Goal: Navigation & Orientation: Find specific page/section

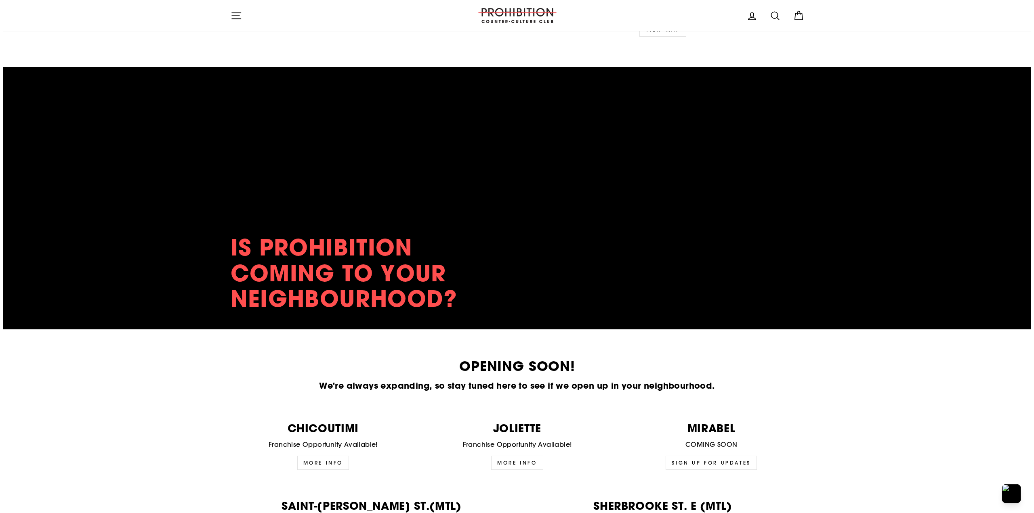
scroll to position [1615, 0]
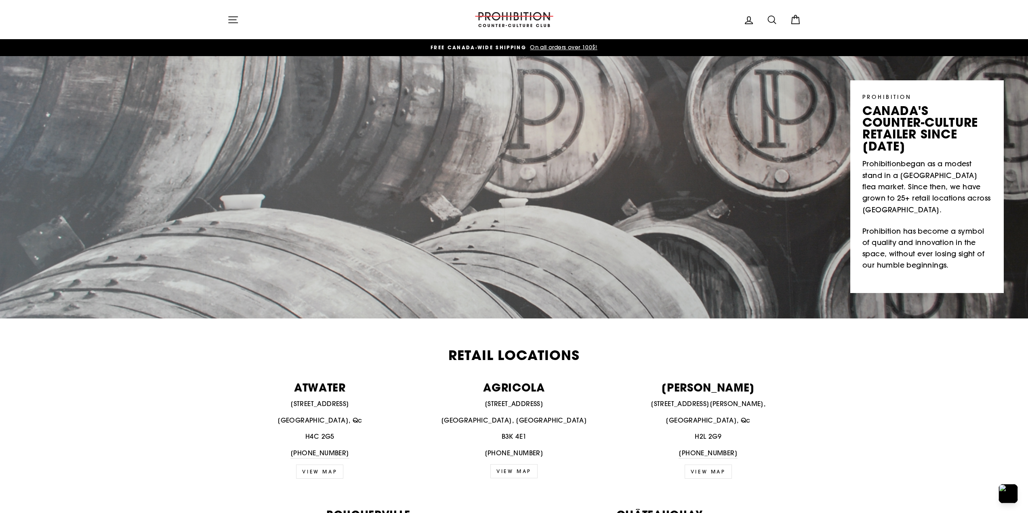
click at [487, 47] on span "FREE CANADA-WIDE SHIPPING" at bounding box center [478, 47] width 96 height 7
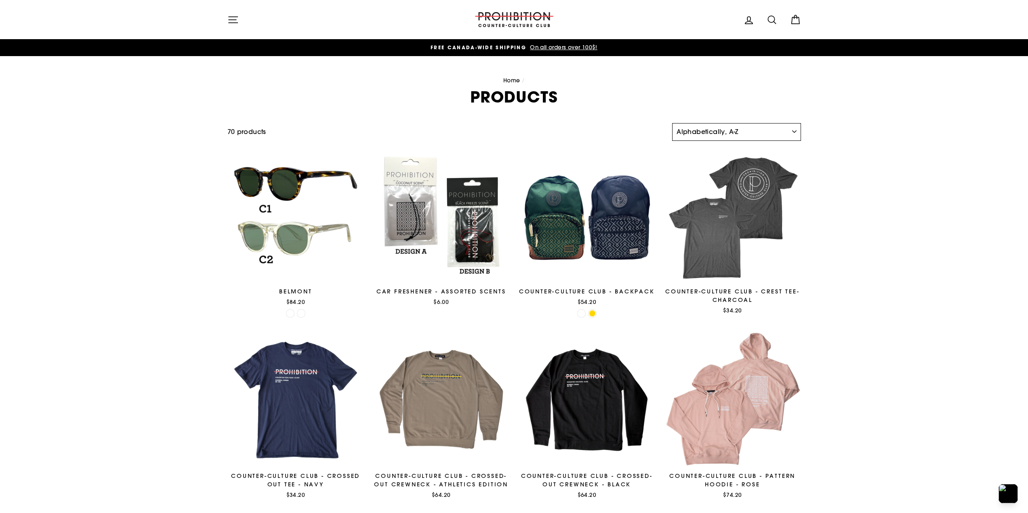
click at [732, 136] on select "Sort Featured Best selling Alphabetically, A-Z Alphabetically, Z-A Price, low t…" at bounding box center [736, 132] width 128 height 18
click at [733, 132] on select "Sort Featured Best selling Alphabetically, A-Z Alphabetically, Z-A Price, low t…" at bounding box center [736, 132] width 128 height 18
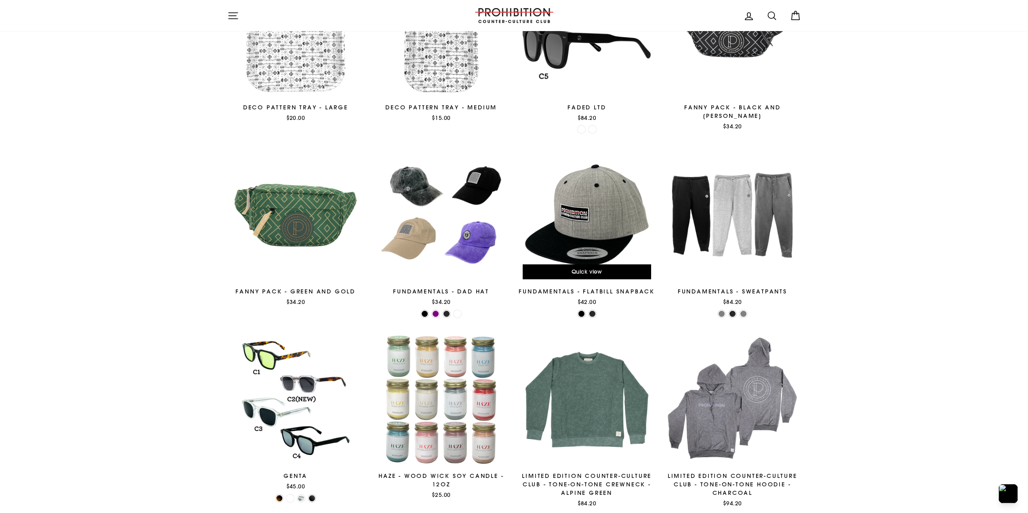
scroll to position [1131, 0]
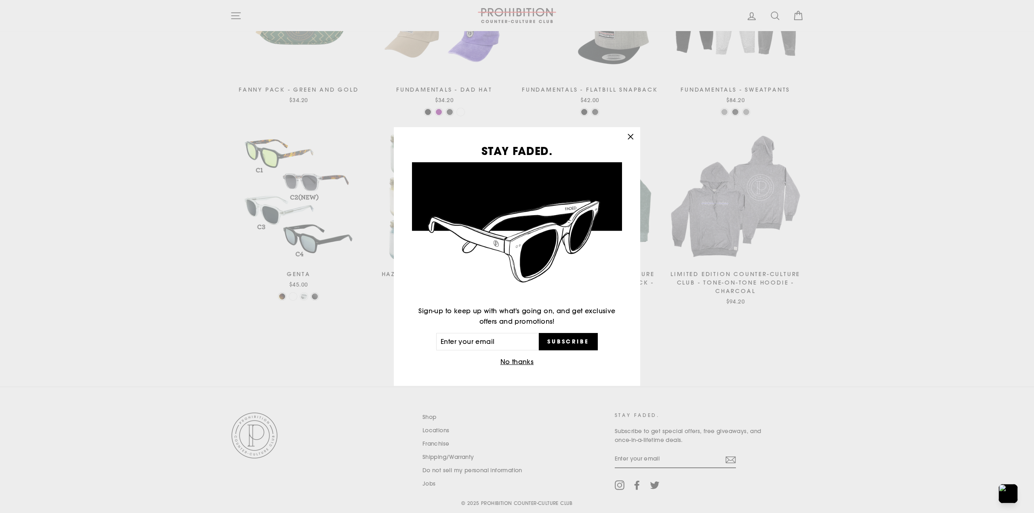
click at [632, 134] on icon "button" at bounding box center [630, 136] width 11 height 11
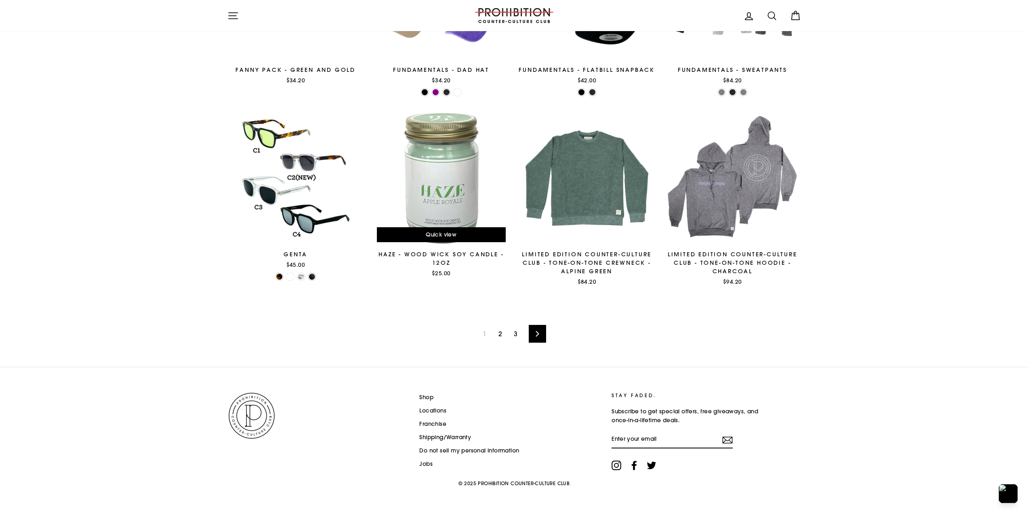
scroll to position [1152, 0]
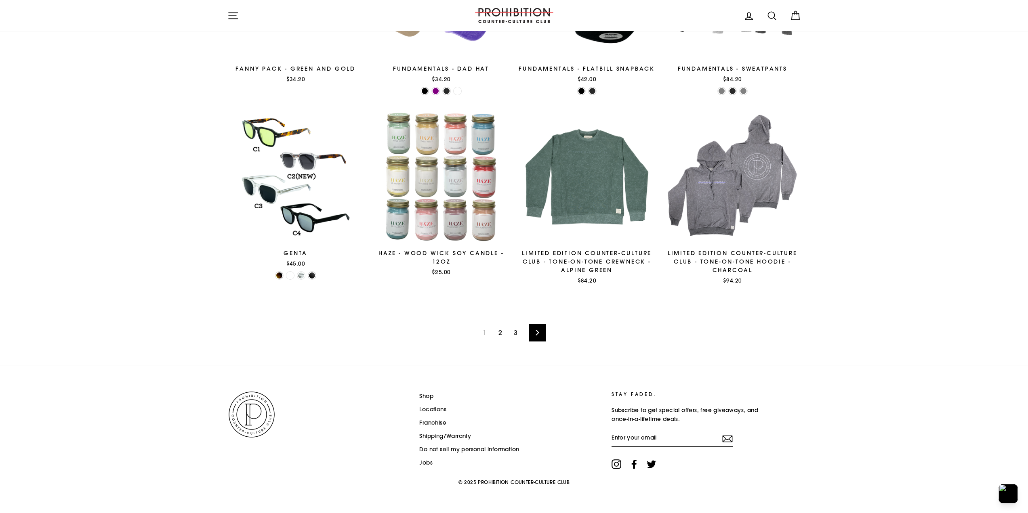
click at [518, 330] on link "3" at bounding box center [515, 332] width 13 height 13
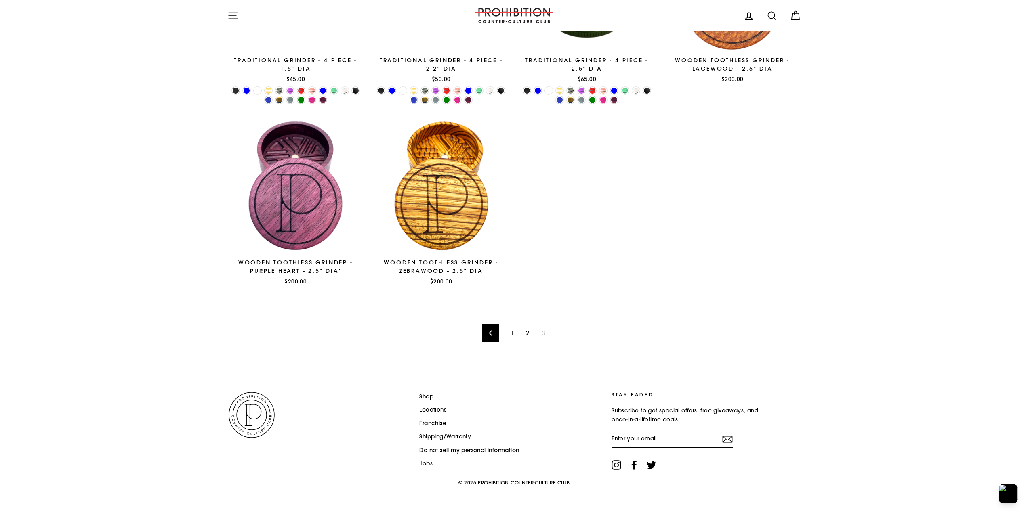
scroll to position [627, 0]
click at [513, 329] on link "1" at bounding box center [511, 332] width 13 height 13
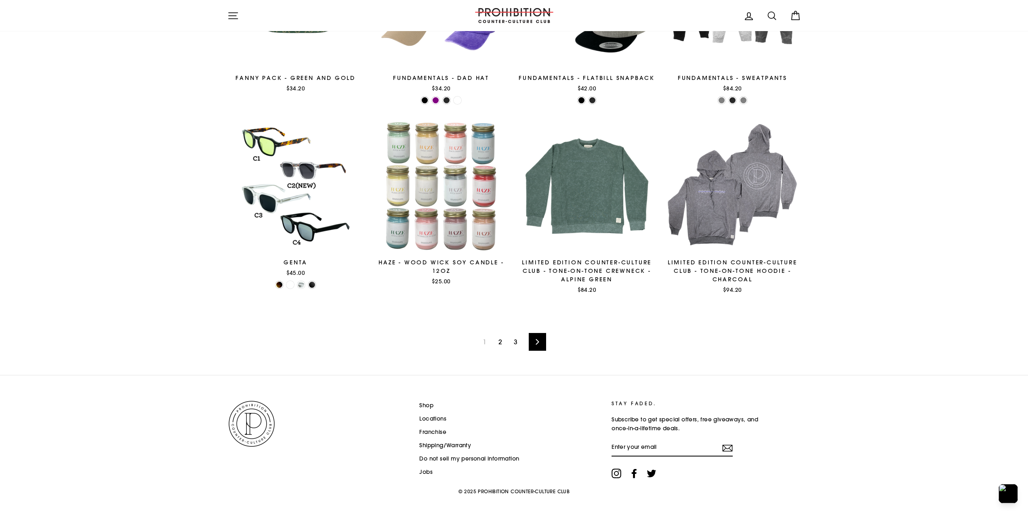
scroll to position [1152, 0]
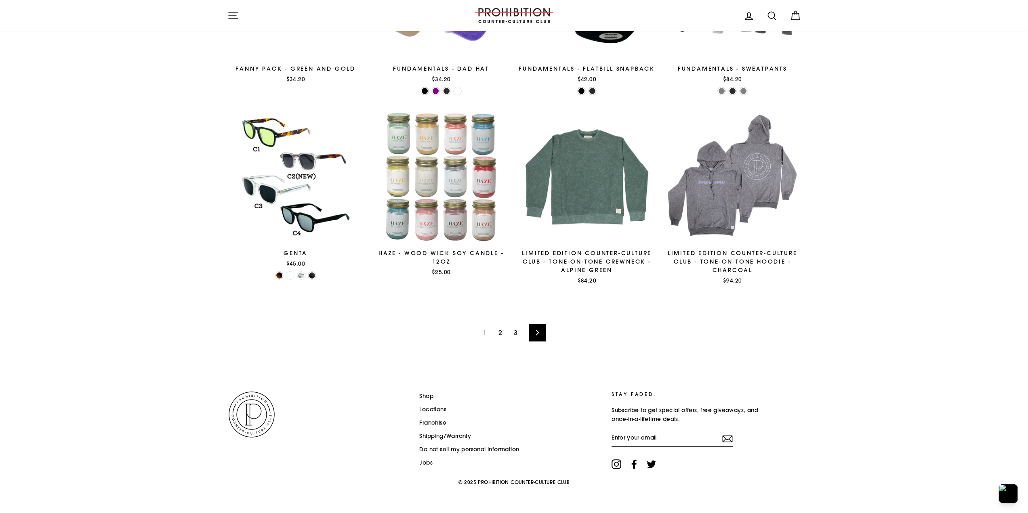
click at [518, 330] on link "3" at bounding box center [515, 332] width 13 height 13
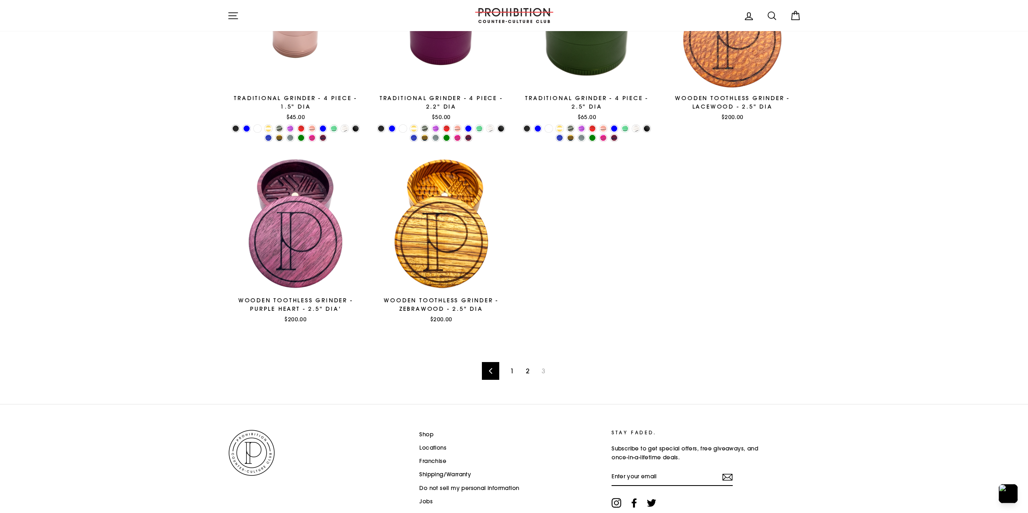
scroll to position [627, 0]
